Goal: Task Accomplishment & Management: Use online tool/utility

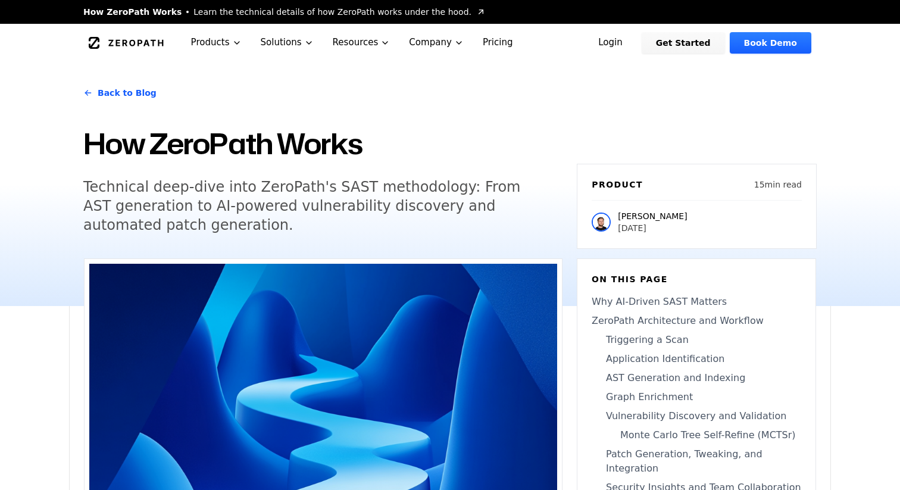
click at [637, 42] on link "Login" at bounding box center [610, 42] width 53 height 21
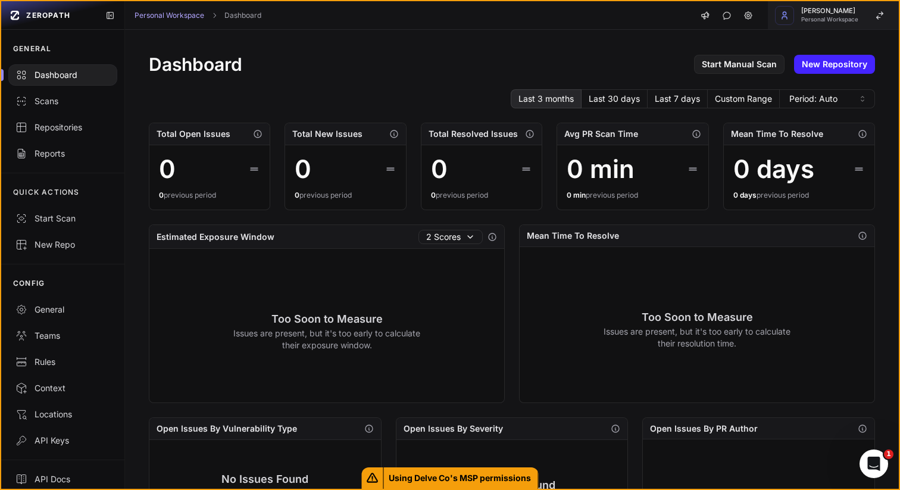
click at [858, 21] on button "Jayu Patel Personal Workspace" at bounding box center [833, 15] width 131 height 29
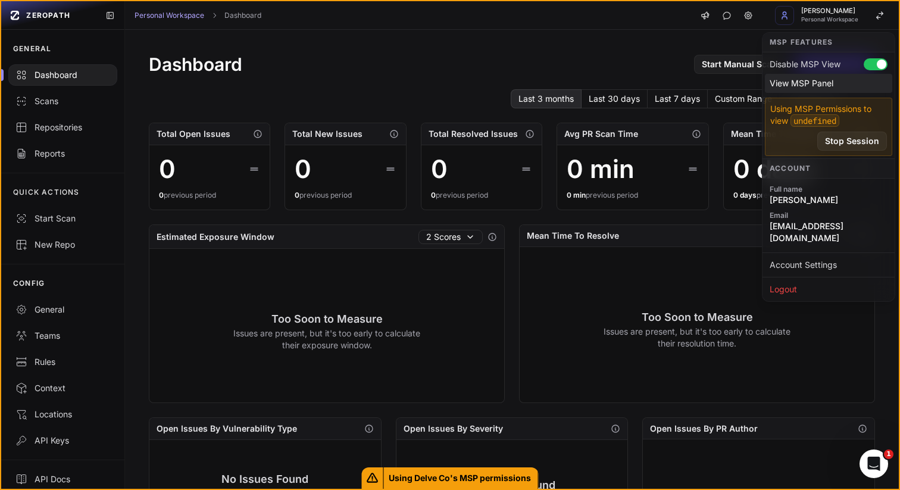
click at [806, 81] on div "View MSP Panel" at bounding box center [828, 83] width 127 height 19
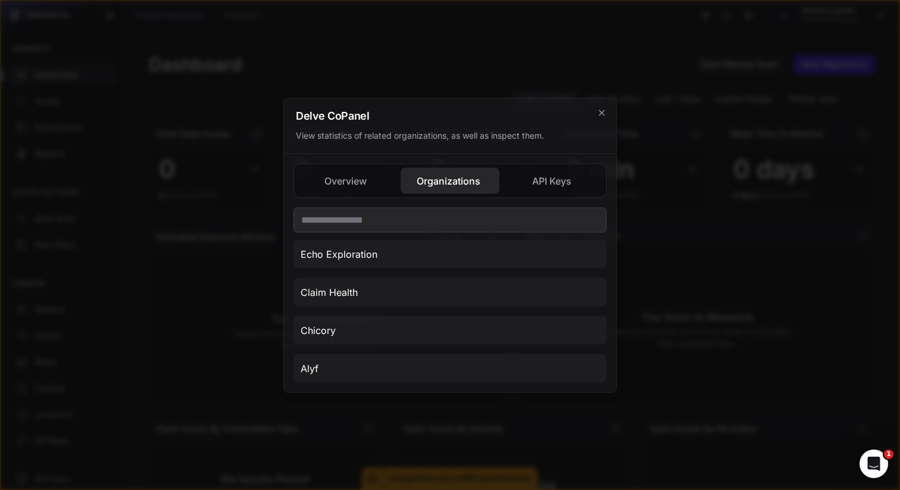
click at [504, 174] on button "Organizations" at bounding box center [553, 180] width 98 height 26
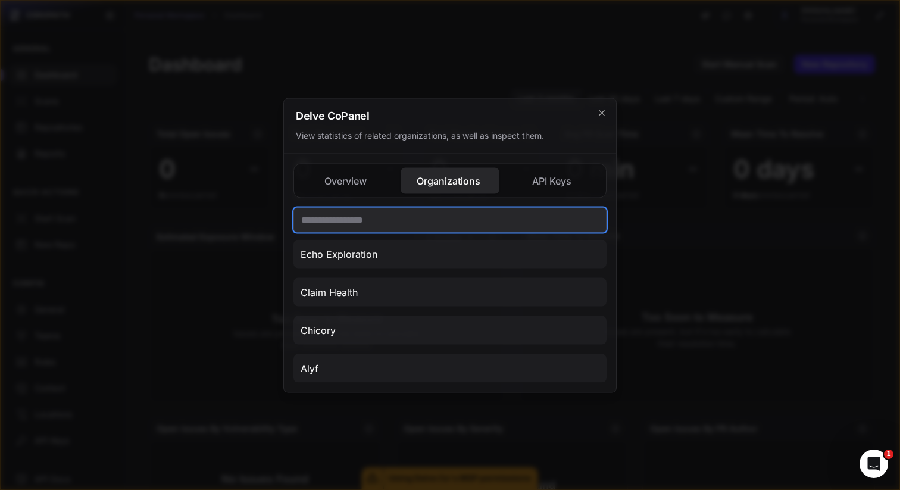
click at [407, 212] on input "text" at bounding box center [449, 219] width 313 height 25
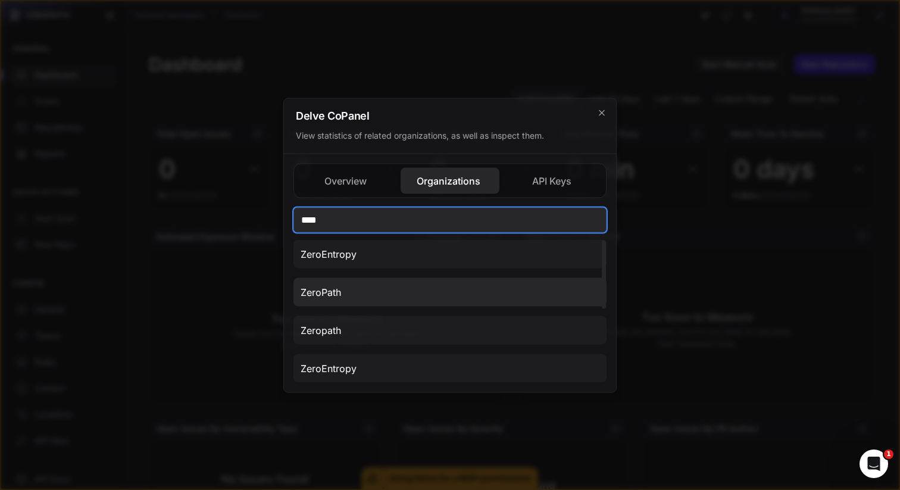
type input "****"
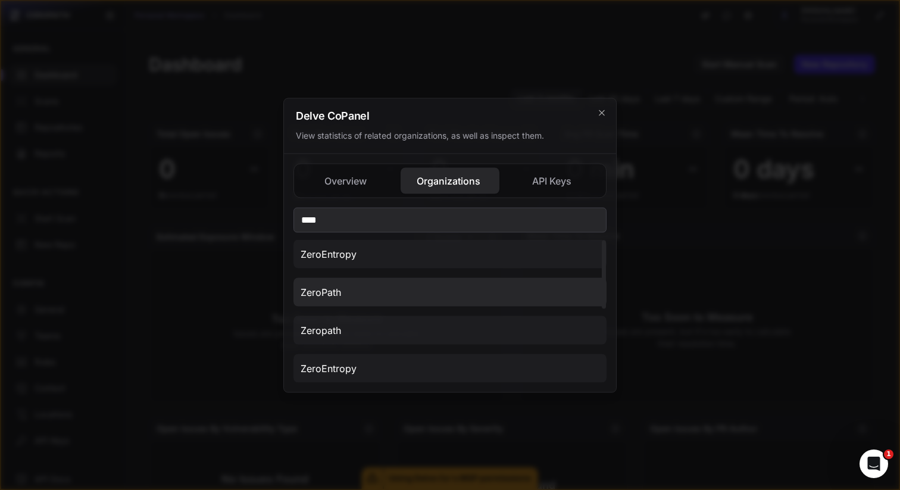
click at [400, 296] on button "ZeroPath" at bounding box center [449, 291] width 313 height 29
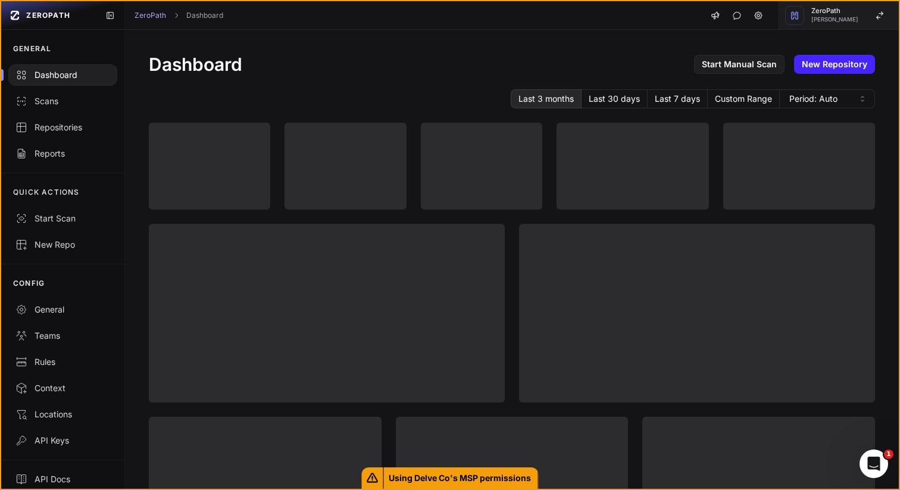
click at [859, 15] on button "ZeroPath Jayu Patel" at bounding box center [838, 15] width 121 height 29
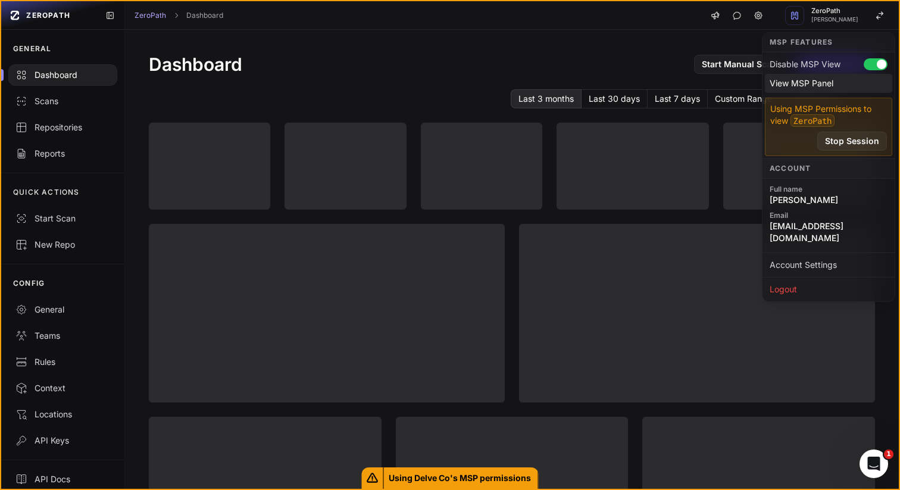
click at [818, 80] on div "View MSP Panel" at bounding box center [828, 83] width 127 height 19
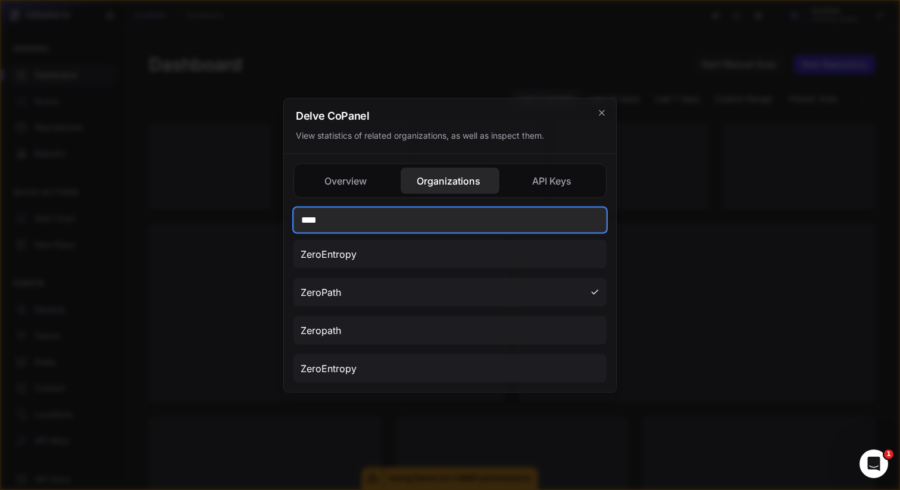
click at [361, 221] on input "****" at bounding box center [449, 219] width 313 height 25
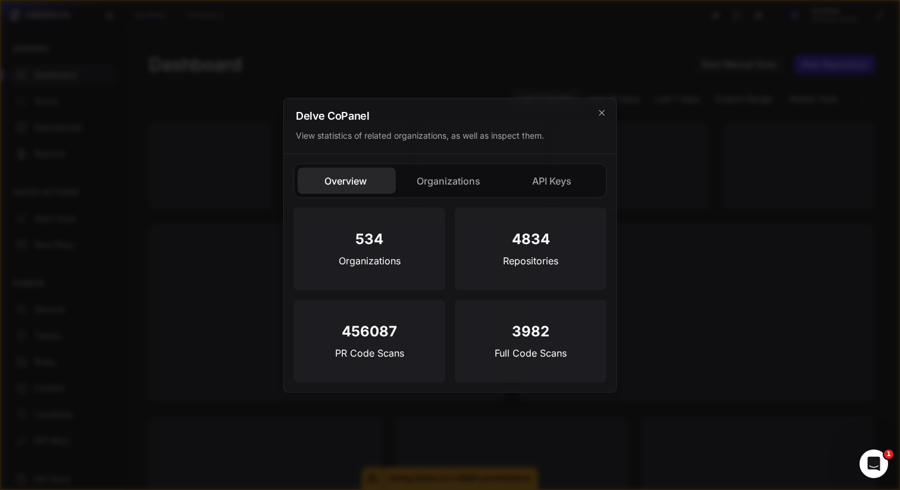
click at [352, 173] on button "Overview" at bounding box center [346, 180] width 98 height 26
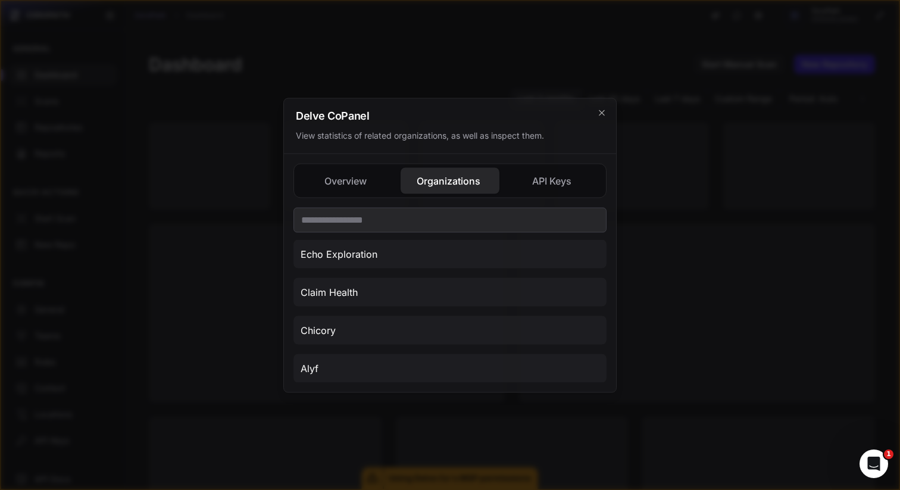
click at [504, 185] on button "Organizations" at bounding box center [553, 180] width 98 height 26
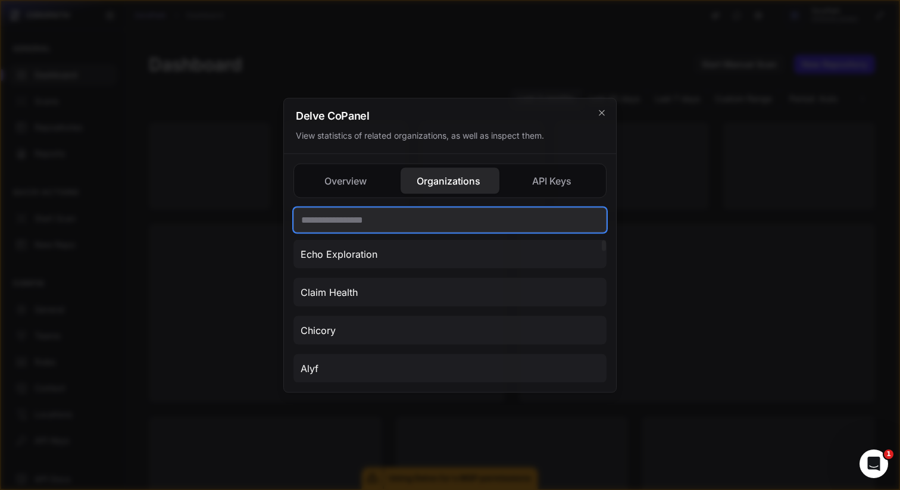
click at [403, 222] on input "text" at bounding box center [449, 219] width 313 height 25
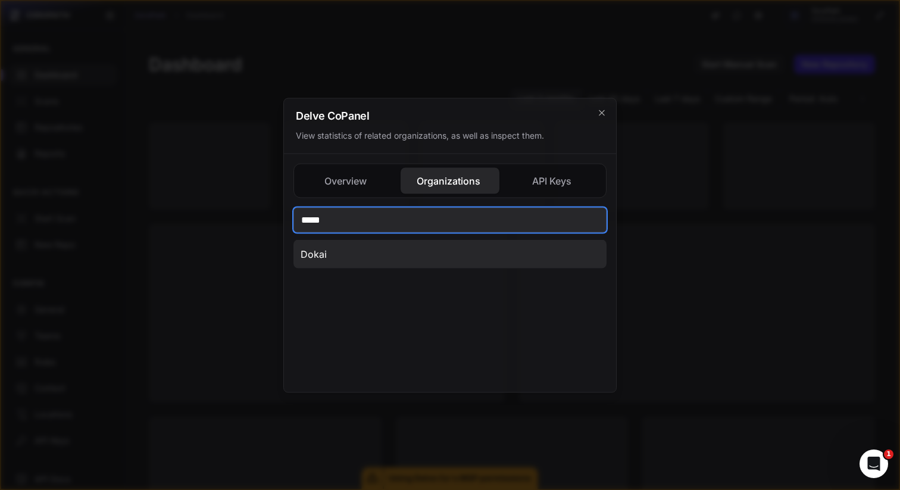
type input "*****"
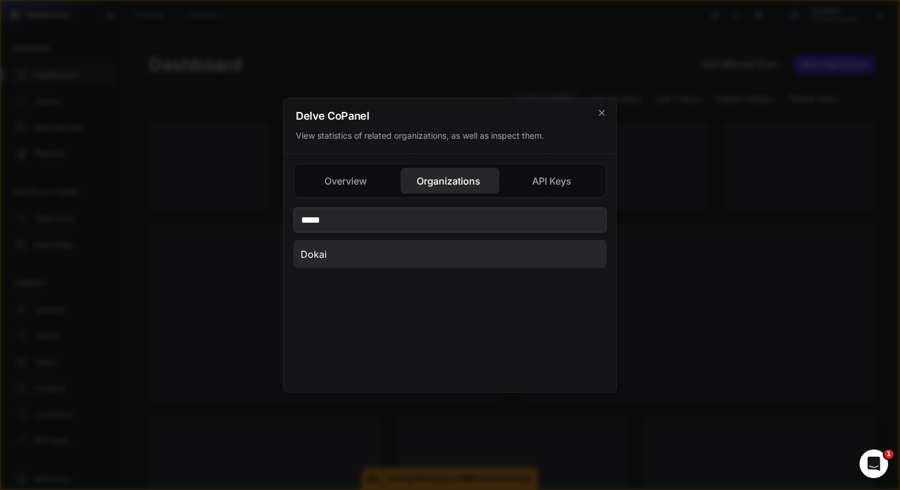
click at [373, 246] on button "Dokai" at bounding box center [449, 253] width 313 height 29
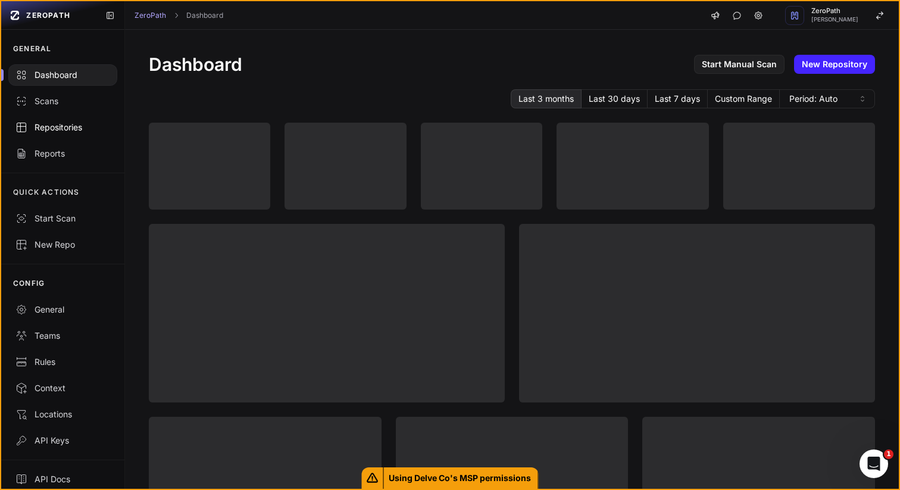
click at [90, 124] on div "Repositories" at bounding box center [62, 127] width 95 height 12
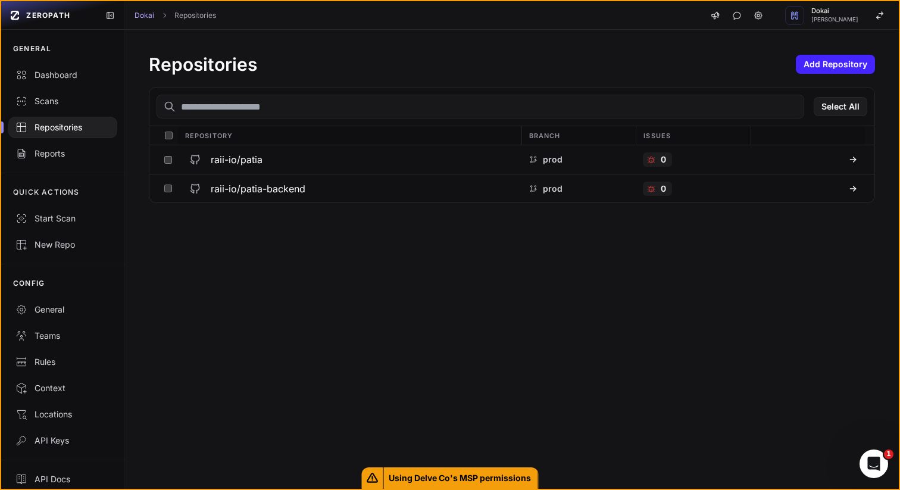
click at [49, 94] on link "Scans" at bounding box center [62, 101] width 123 height 26
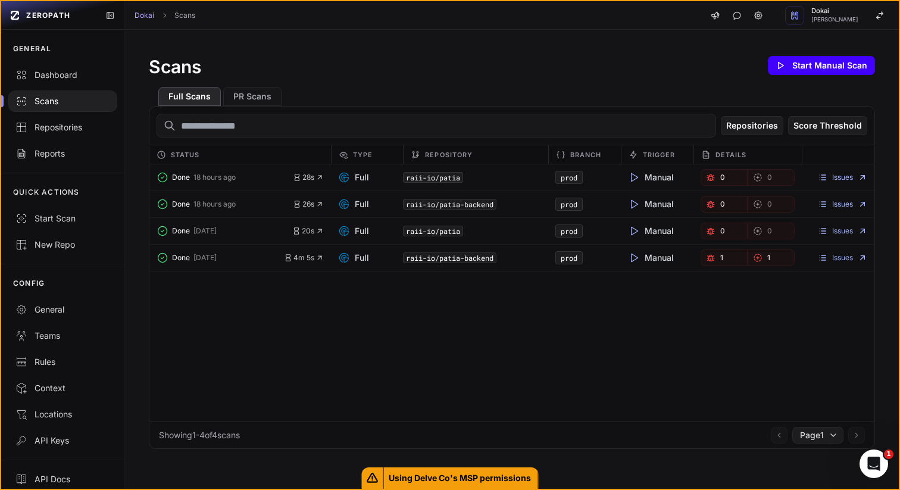
click at [825, 65] on button "Start Manual Scan" at bounding box center [821, 65] width 107 height 19
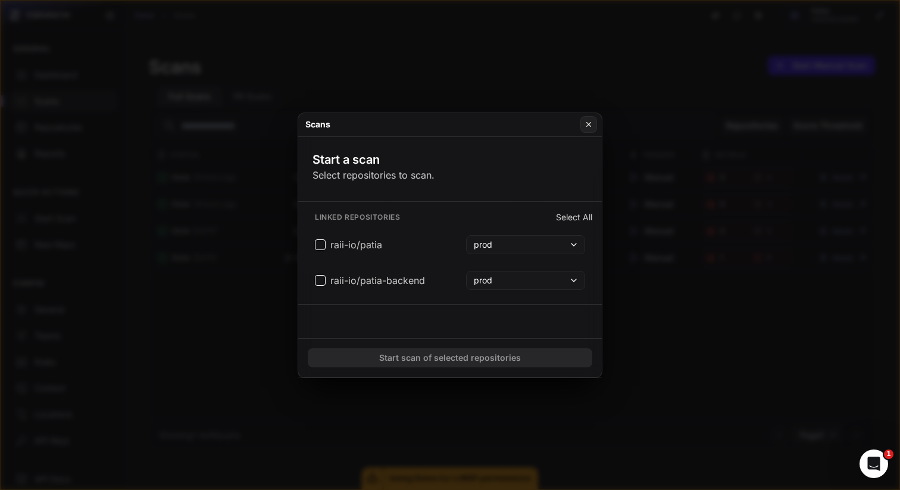
click at [304, 245] on div "Linked repositories Select All raii-io/patia prod raii-io/patia-backend prod" at bounding box center [449, 253] width 303 height 102
click at [314, 237] on button "raii-io/patia prod" at bounding box center [450, 244] width 284 height 29
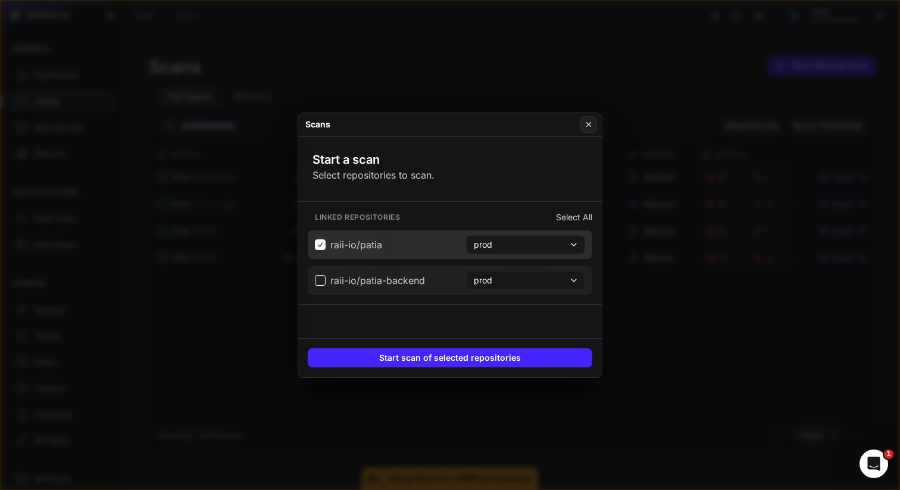
click at [325, 278] on span "raii-io/patia-backend" at bounding box center [370, 280] width 110 height 14
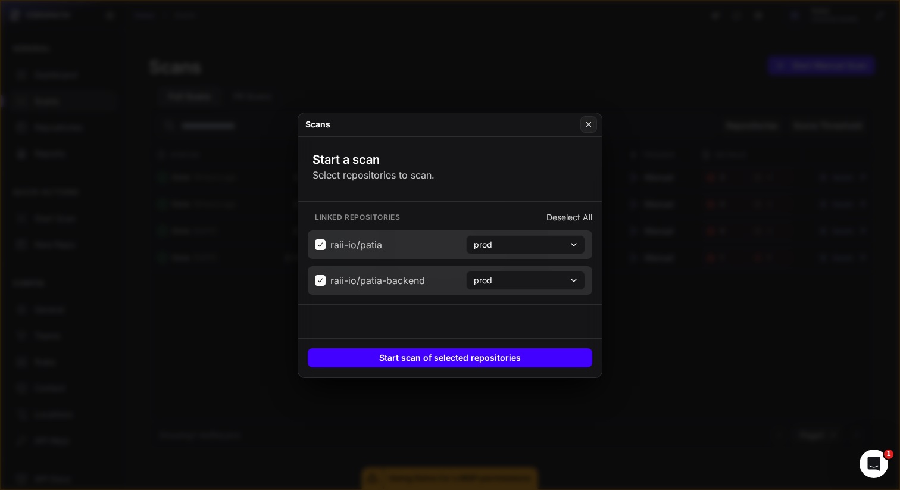
click at [436, 365] on button "Start scan of selected repositories" at bounding box center [450, 357] width 284 height 19
